Goal: Task Accomplishment & Management: Complete application form

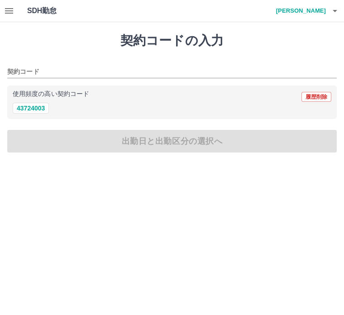
click at [171, 42] on h1 "契約コードの入力" at bounding box center [171, 40] width 329 height 15
click at [331, 10] on icon "button" at bounding box center [334, 10] width 11 height 11
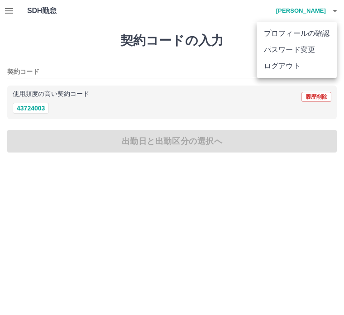
click at [292, 68] on li "ログアウト" at bounding box center [297, 66] width 80 height 16
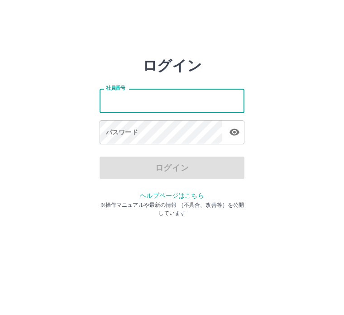
click at [115, 81] on div "社員番号 社員番号 パスワード パスワード" at bounding box center [172, 115] width 145 height 82
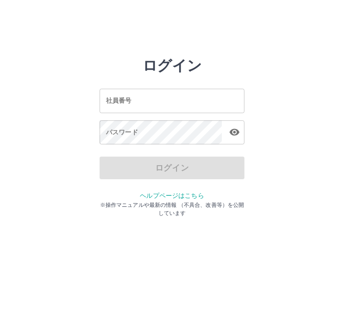
click at [120, 98] on div "社員番号 社員番号" at bounding box center [172, 101] width 145 height 24
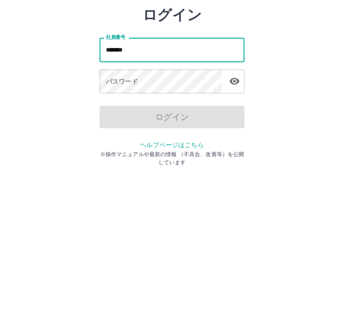
type input "*******"
click at [124, 120] on div "パスワード パスワード" at bounding box center [172, 132] width 145 height 25
click at [128, 120] on div "パスワード パスワード" at bounding box center [172, 132] width 145 height 25
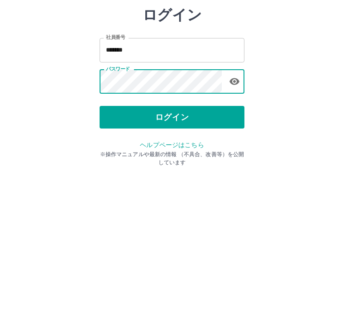
click at [180, 157] on button "ログイン" at bounding box center [172, 168] width 145 height 23
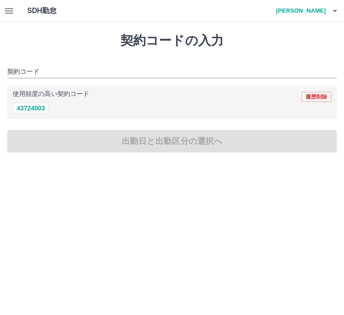
click at [33, 109] on button "43724003" at bounding box center [31, 108] width 36 height 11
type input "********"
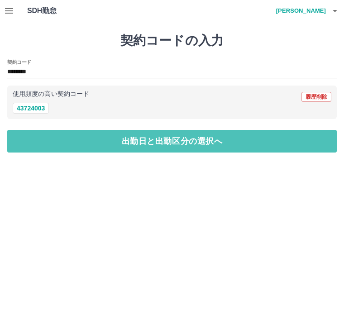
click at [169, 143] on button "出勤日と出勤区分の選択へ" at bounding box center [171, 141] width 329 height 23
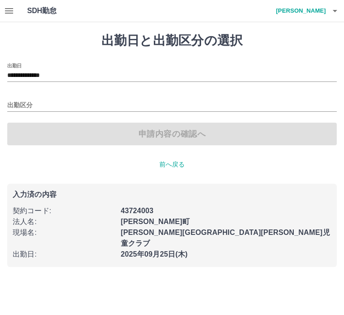
click at [26, 103] on input "出勤区分" at bounding box center [171, 105] width 329 height 11
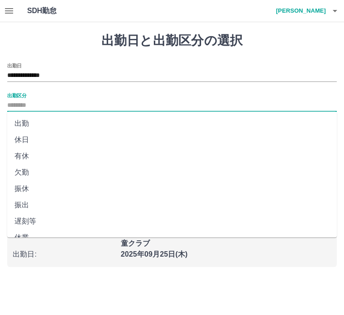
click at [27, 119] on li "出勤" at bounding box center [171, 123] width 329 height 16
type input "**"
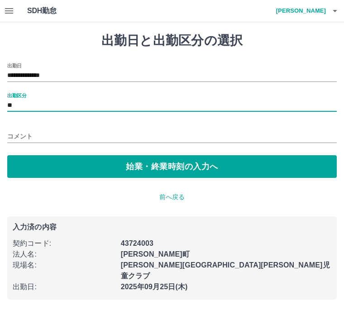
click at [140, 168] on button "始業・終業時刻の入力へ" at bounding box center [171, 166] width 329 height 23
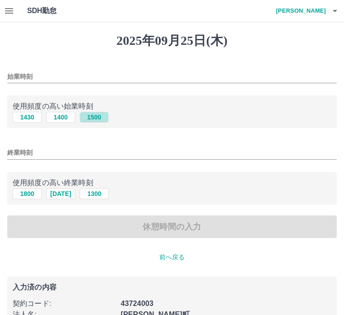
click at [97, 119] on button "1500" at bounding box center [94, 117] width 29 height 11
type input "****"
click at [28, 197] on button "1800" at bounding box center [27, 193] width 29 height 11
type input "****"
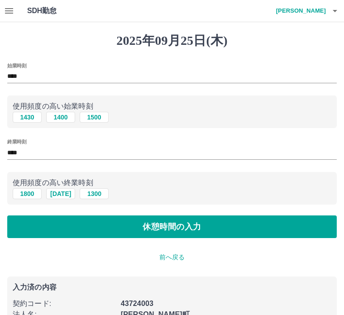
click at [159, 227] on button "休憩時間の入力" at bounding box center [171, 226] width 329 height 23
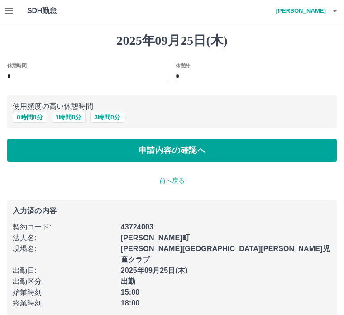
click at [33, 113] on button "0 時間 0 分" at bounding box center [30, 117] width 34 height 11
click at [191, 151] on button "申請内容の確認へ" at bounding box center [171, 150] width 329 height 23
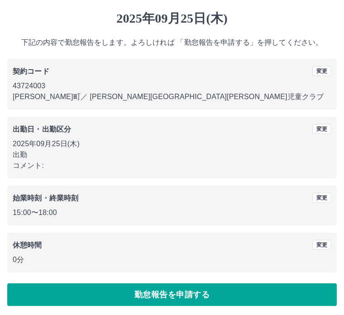
scroll to position [24, 0]
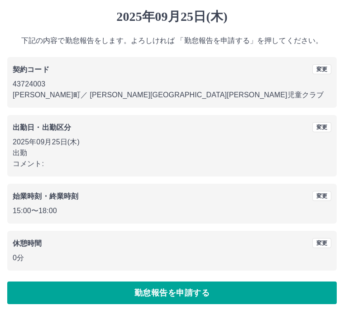
click at [180, 294] on button "勤怠報告を申請する" at bounding box center [171, 293] width 329 height 23
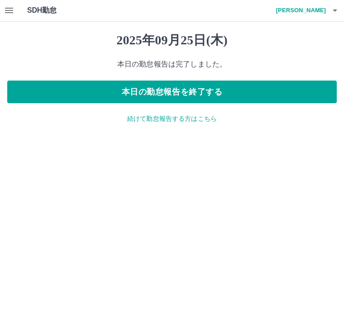
click at [224, 92] on button "本日の勤怠報告を終了する" at bounding box center [171, 92] width 329 height 23
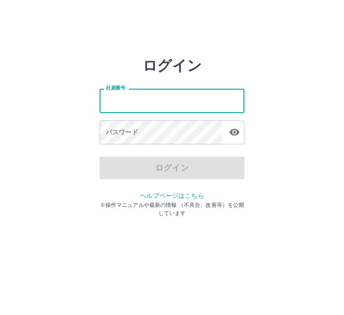
click at [119, 87] on div "社員番号 社員番号 パスワード パスワード" at bounding box center [172, 115] width 145 height 82
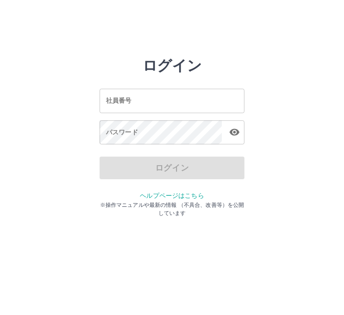
click at [114, 104] on div "社員番号 社員番号" at bounding box center [172, 101] width 145 height 24
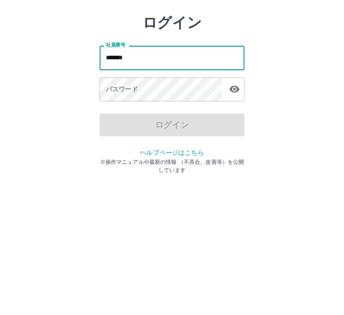
type input "*******"
click at [135, 120] on div "パスワード パスワード" at bounding box center [172, 132] width 145 height 25
click at [126, 120] on div "パスワード パスワード" at bounding box center [172, 132] width 145 height 25
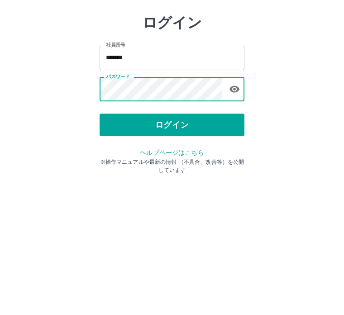
click at [173, 157] on button "ログイン" at bounding box center [172, 168] width 145 height 23
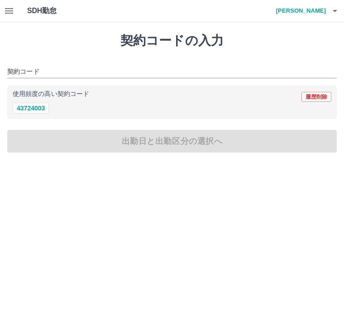
click at [10, 9] on icon "button" at bounding box center [9, 10] width 8 height 5
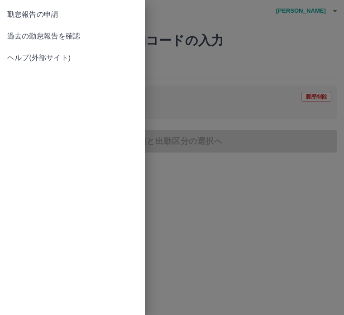
click at [74, 35] on span "過去の勤怠報告を確認" at bounding box center [72, 36] width 130 height 11
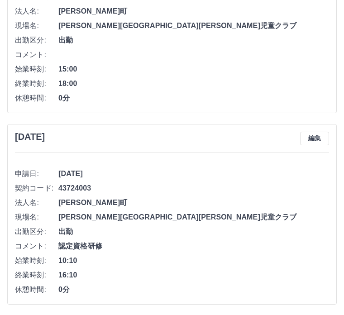
scroll to position [150, 0]
click at [316, 137] on button "編集" at bounding box center [314, 139] width 29 height 14
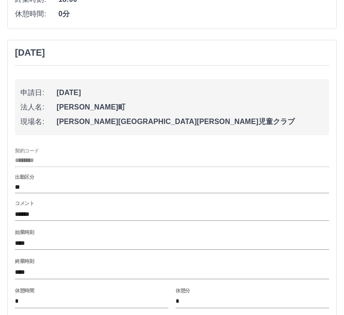
scroll to position [236, 0]
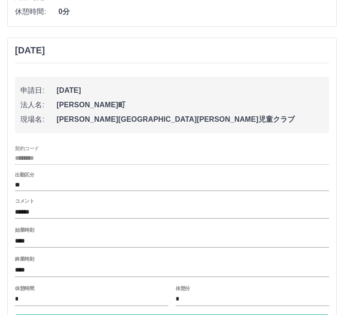
click at [30, 231] on label "始業時刻" at bounding box center [24, 230] width 19 height 7
click at [30, 235] on input "****" at bounding box center [172, 241] width 314 height 13
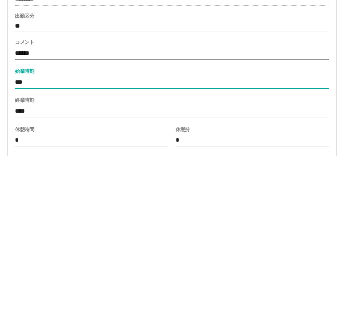
type input "****"
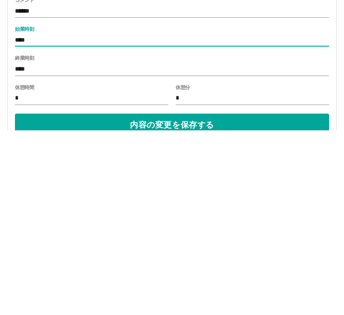
scroll to position [253, 0]
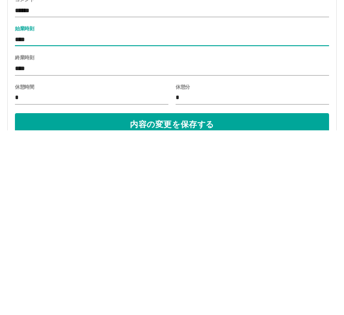
click at [186, 298] on button "内容の変更を保存する" at bounding box center [172, 309] width 314 height 23
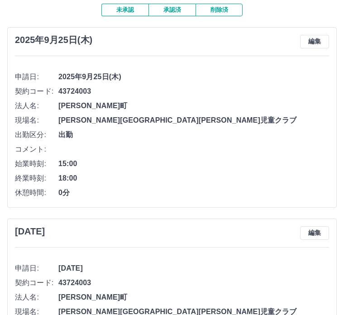
scroll to position [0, 0]
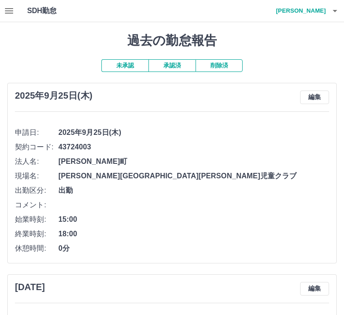
click at [332, 8] on icon "button" at bounding box center [334, 10] width 11 height 11
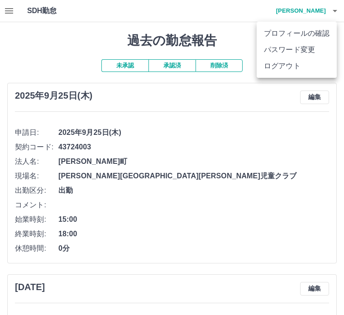
click at [283, 69] on li "ログアウト" at bounding box center [297, 66] width 80 height 16
